Goal: Transaction & Acquisition: Purchase product/service

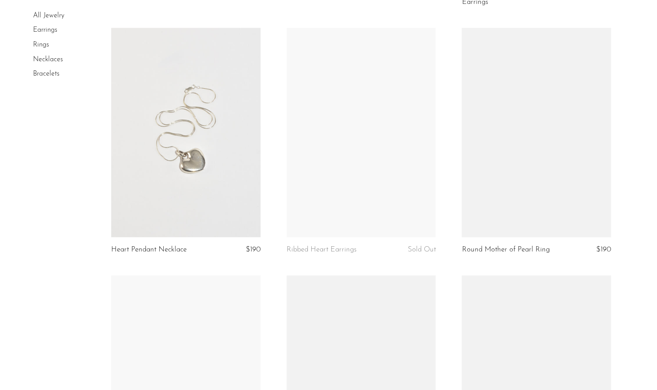
scroll to position [2299, 0]
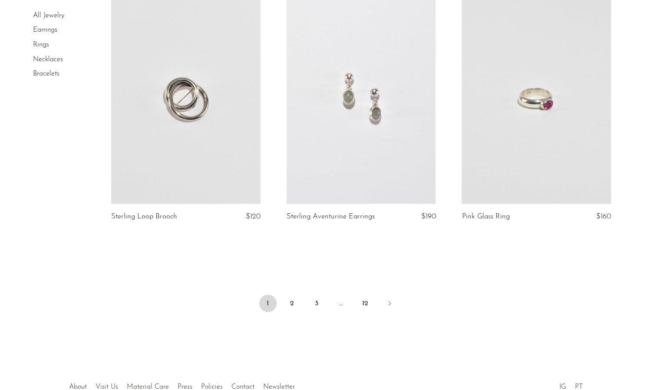
scroll to position [2823, 0]
click at [290, 296] on link "2" at bounding box center [291, 302] width 17 height 17
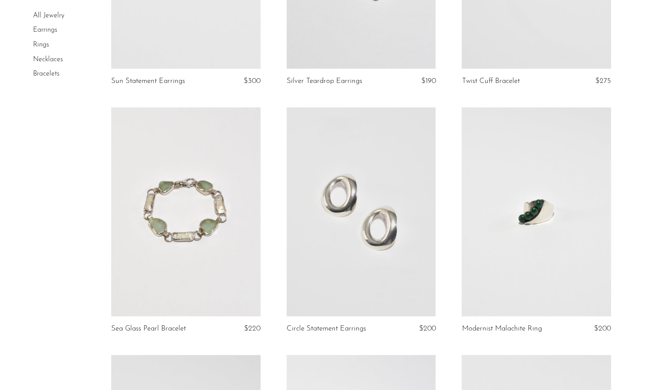
scroll to position [576, 0]
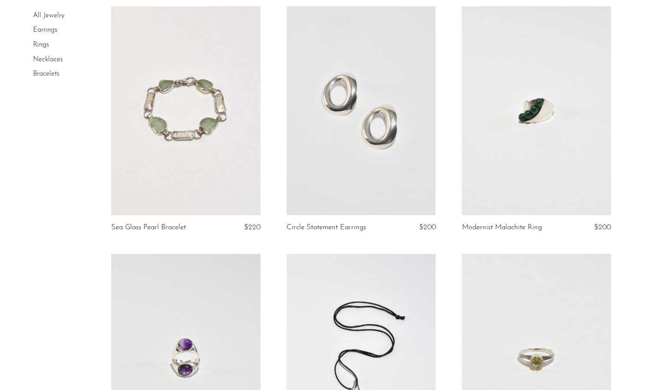
click at [539, 110] on link at bounding box center [535, 110] width 149 height 209
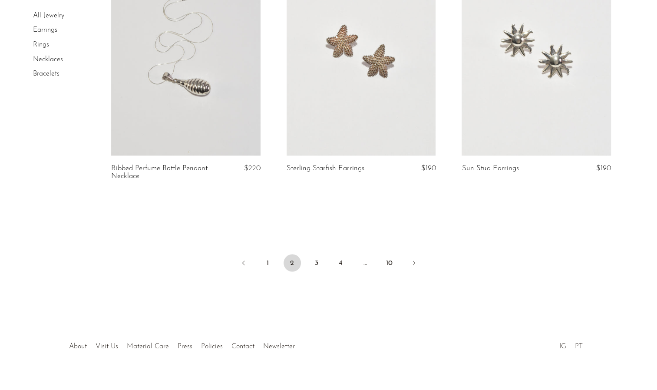
scroll to position [2900, 0]
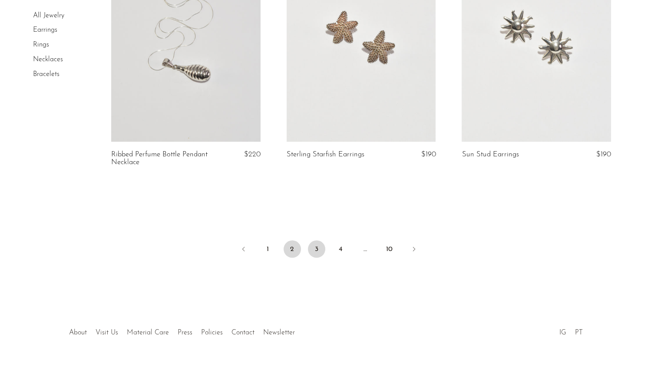
click at [313, 251] on link "3" at bounding box center [316, 248] width 17 height 17
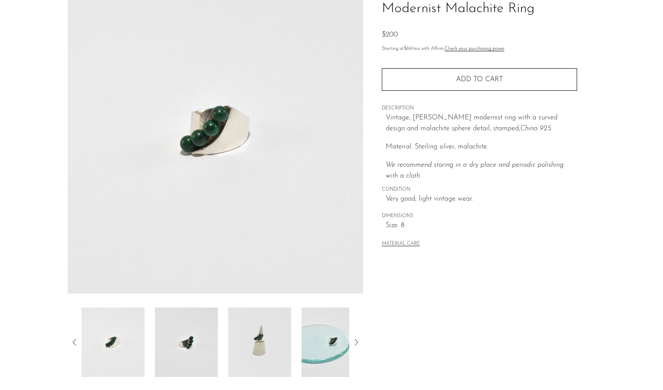
scroll to position [75, 0]
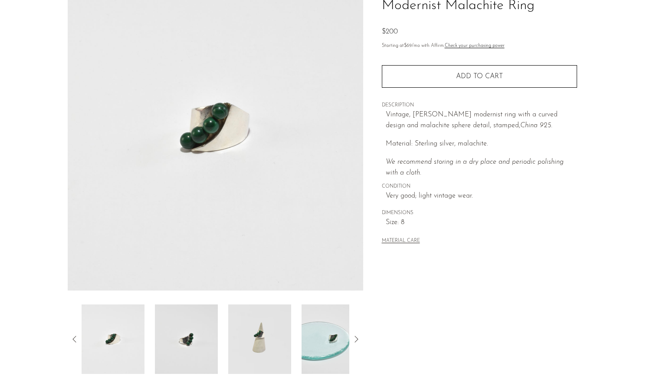
click at [192, 338] on img at bounding box center [186, 338] width 63 height 69
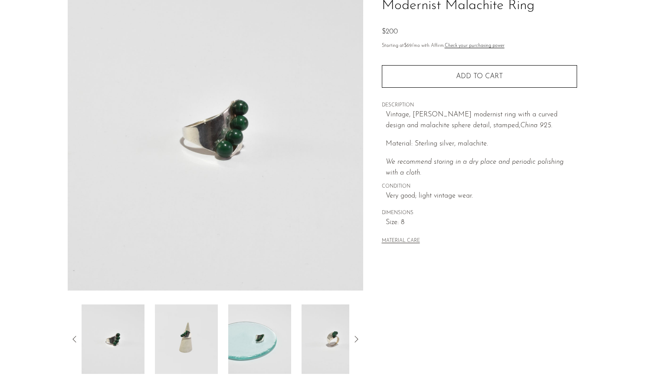
click at [211, 337] on img at bounding box center [186, 338] width 63 height 69
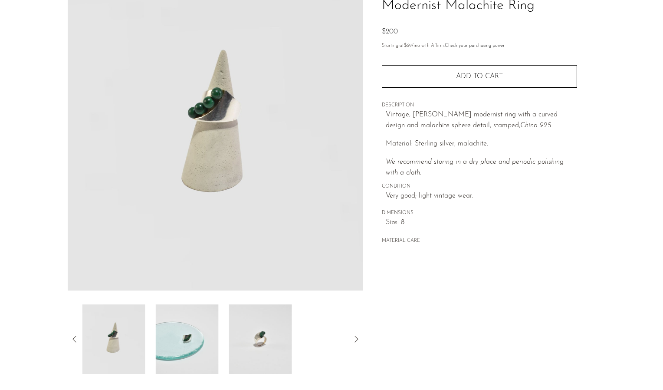
click at [211, 337] on img at bounding box center [187, 338] width 63 height 69
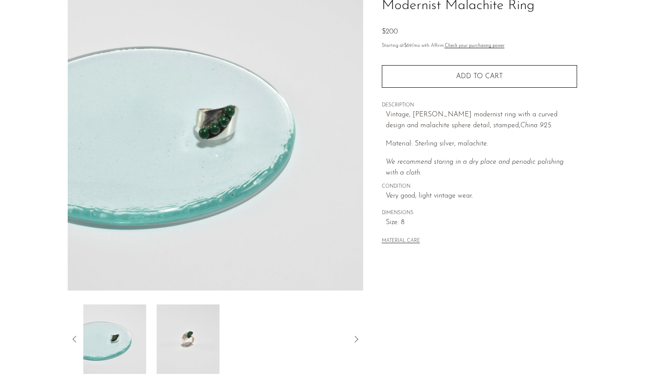
click at [211, 337] on img at bounding box center [188, 338] width 63 height 69
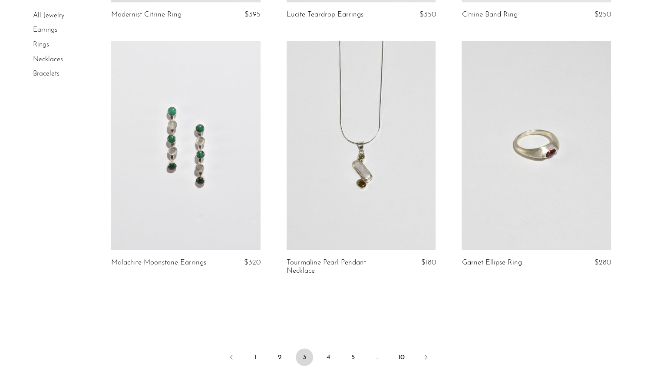
scroll to position [2793, 0]
click at [335, 363] on link "4" at bounding box center [328, 355] width 17 height 17
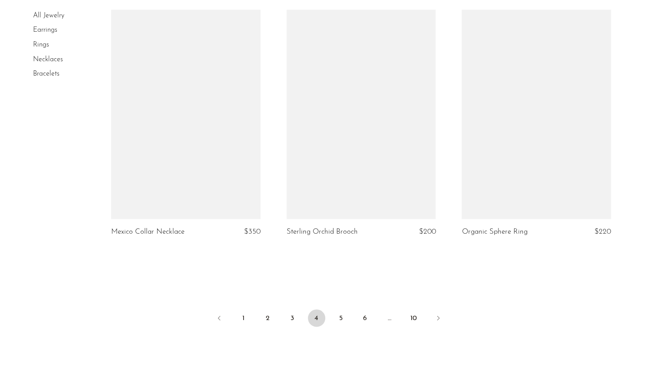
scroll to position [2835, 0]
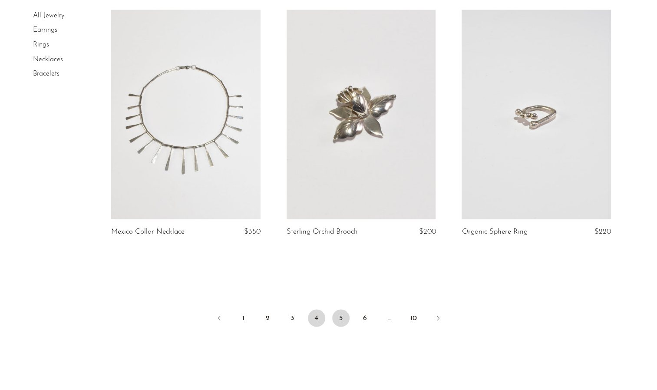
click at [335, 317] on link "5" at bounding box center [340, 317] width 17 height 17
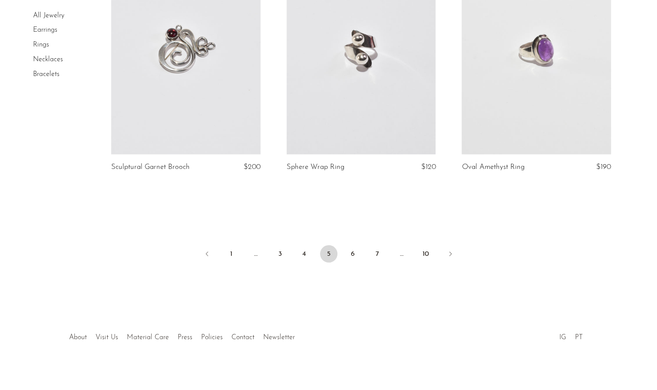
scroll to position [2894, 0]
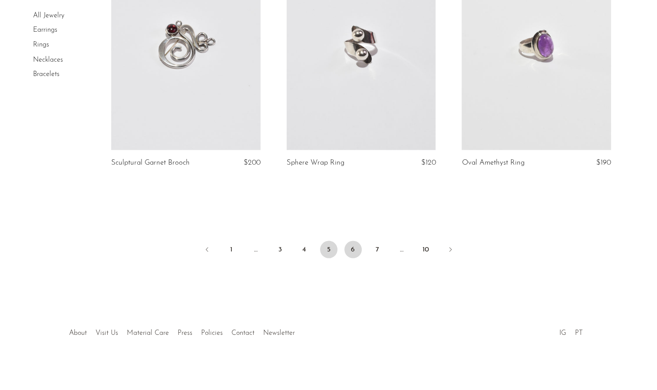
click at [353, 253] on link "6" at bounding box center [352, 248] width 17 height 17
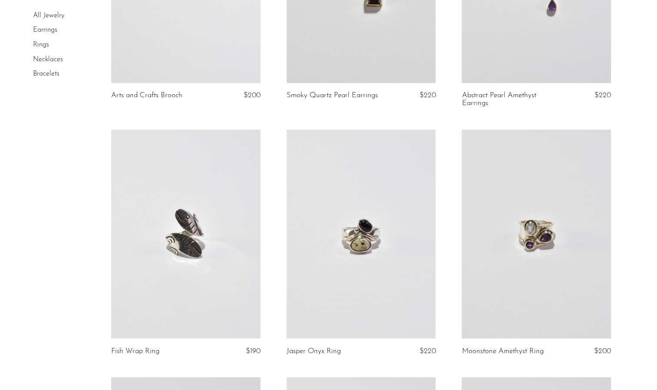
scroll to position [664, 0]
